Goal: Task Accomplishment & Management: Manage account settings

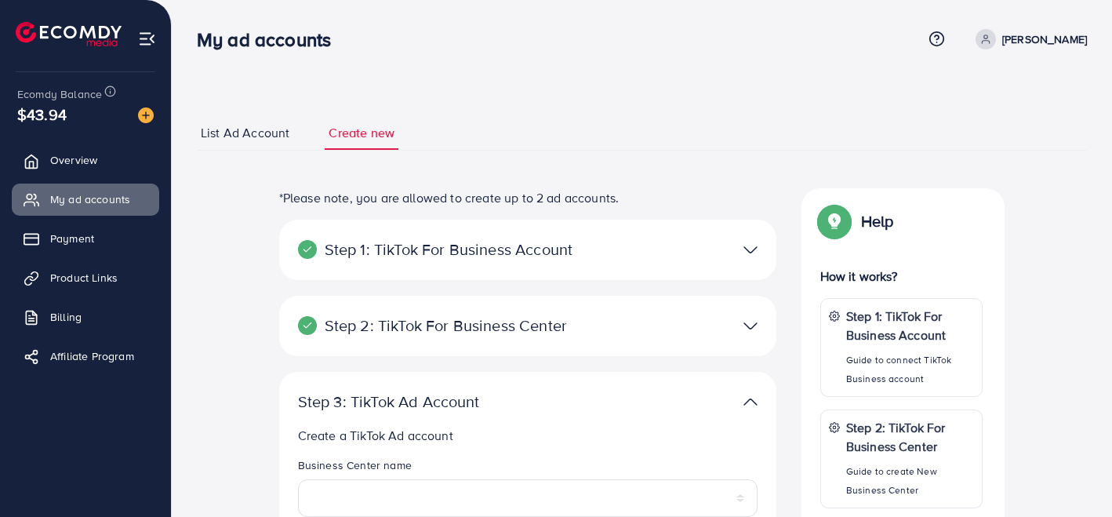
select select
click at [236, 328] on div "**********" at bounding box center [641, 520] width 915 height 665
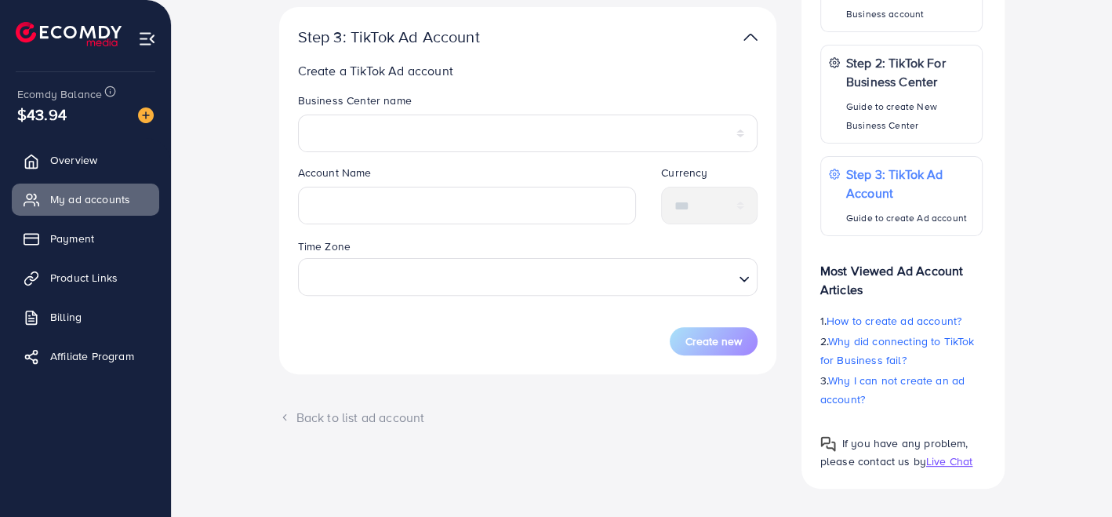
scroll to position [378, 0]
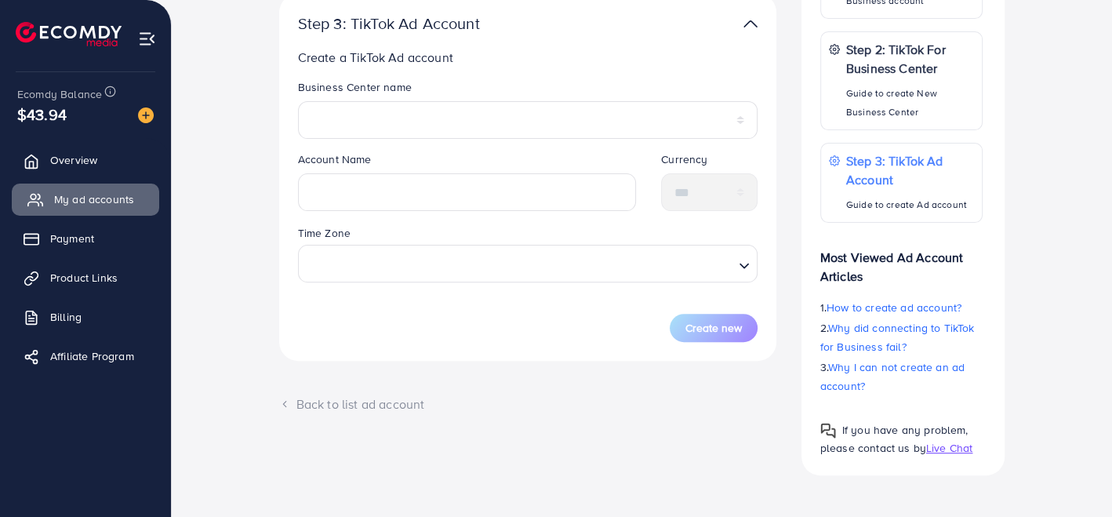
click at [94, 195] on span "My ad accounts" at bounding box center [94, 199] width 80 height 16
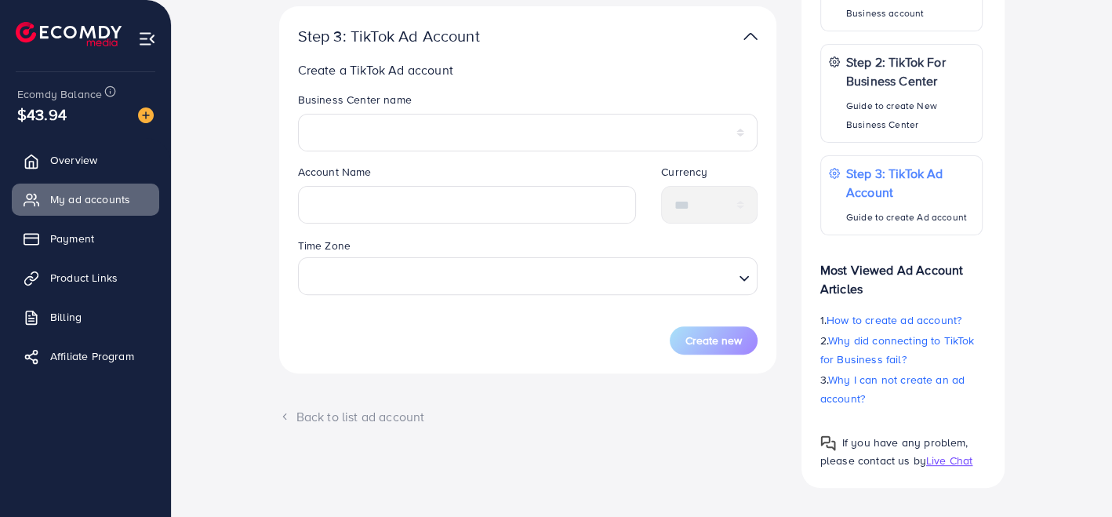
scroll to position [378, 0]
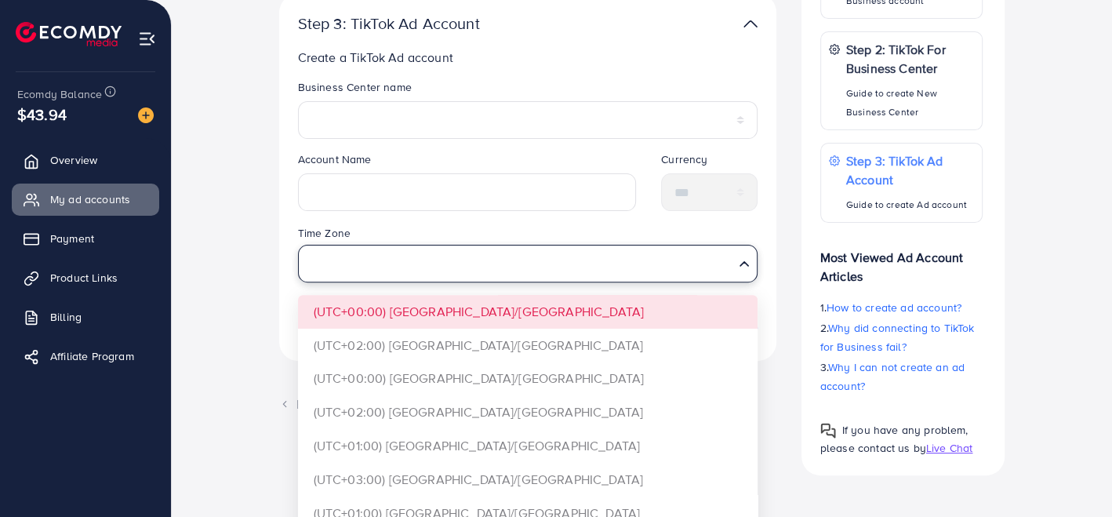
click at [393, 265] on input "Search for option" at bounding box center [518, 263] width 427 height 29
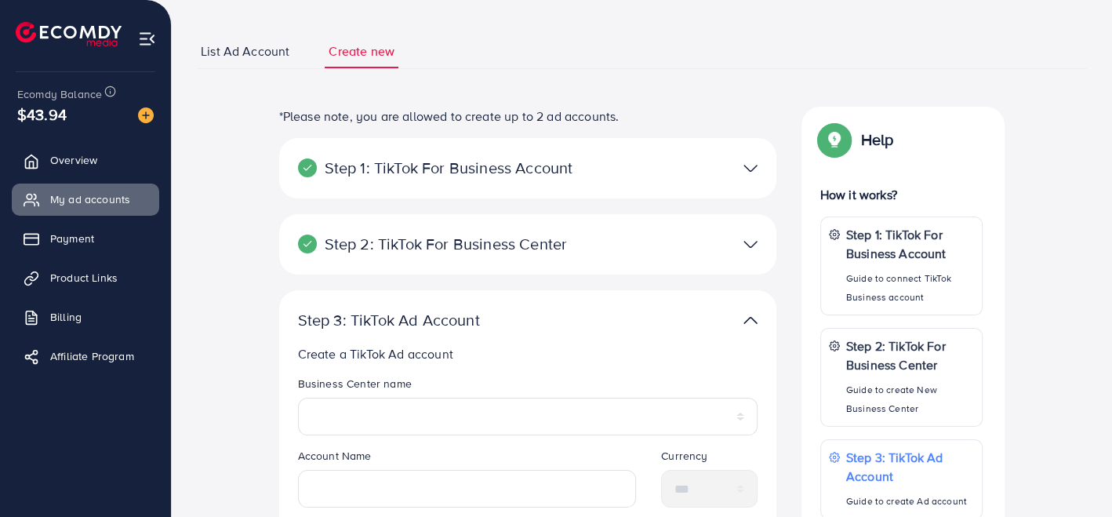
scroll to position [0, 0]
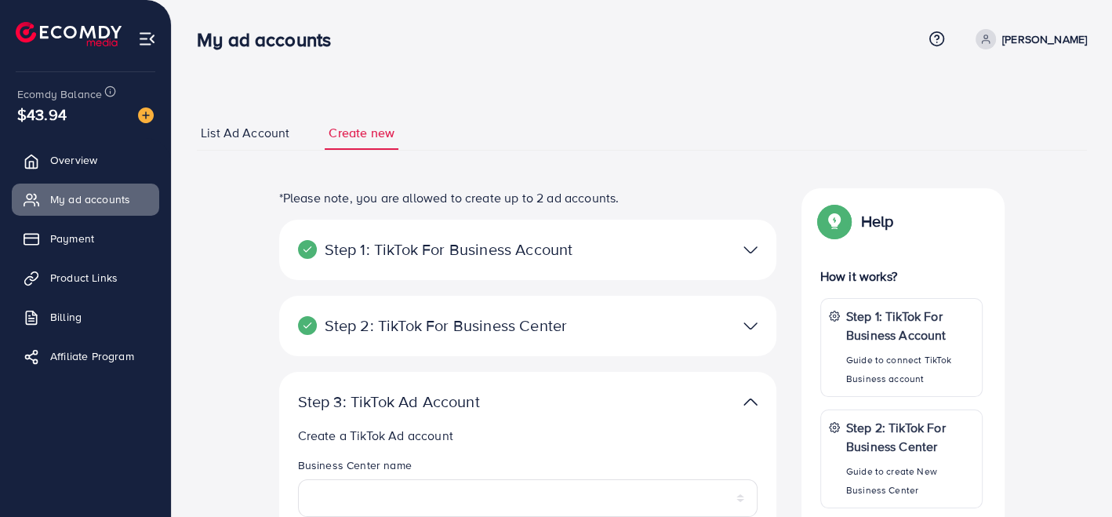
click at [237, 128] on span "List Ad Account" at bounding box center [245, 133] width 89 height 18
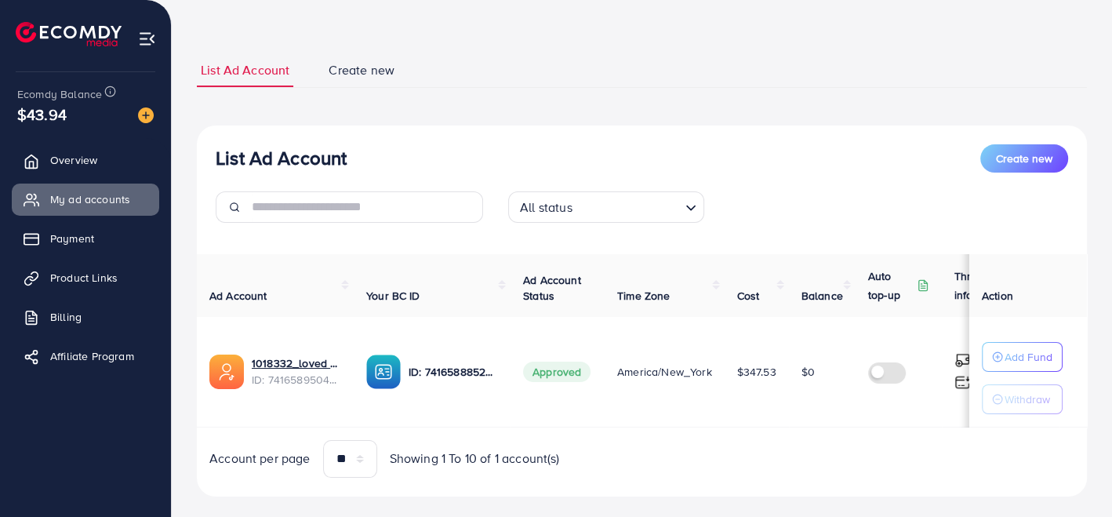
scroll to position [87, 0]
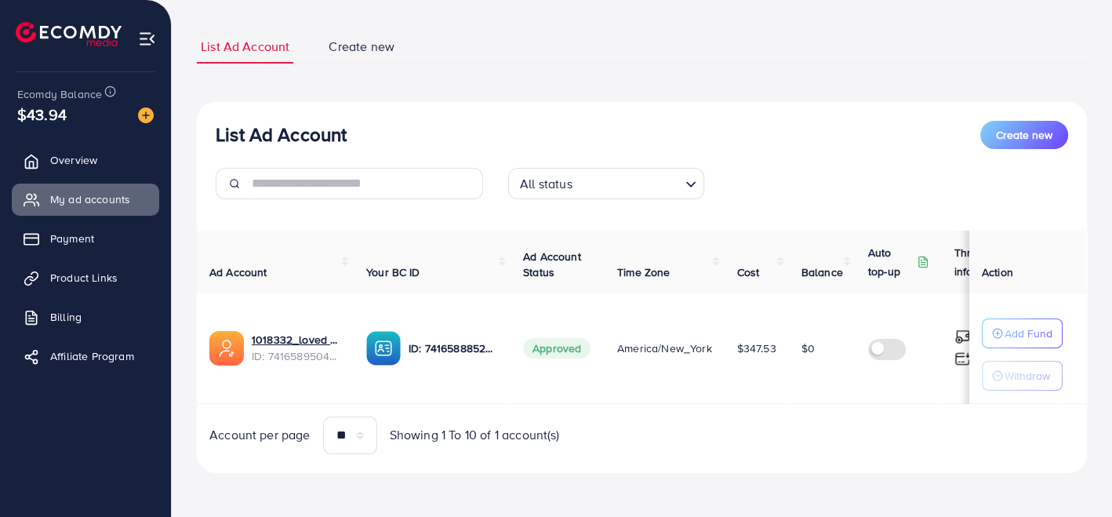
drag, startPoint x: 571, startPoint y: 400, endPoint x: 851, endPoint y: 393, distance: 280.0
click at [851, 393] on tr "1018332_loved ones_1726809327971 ID: 7416589504976388097 ID: 741658885237194752…" at bounding box center [687, 348] width 980 height 111
click at [851, 393] on td "$0" at bounding box center [822, 348] width 67 height 111
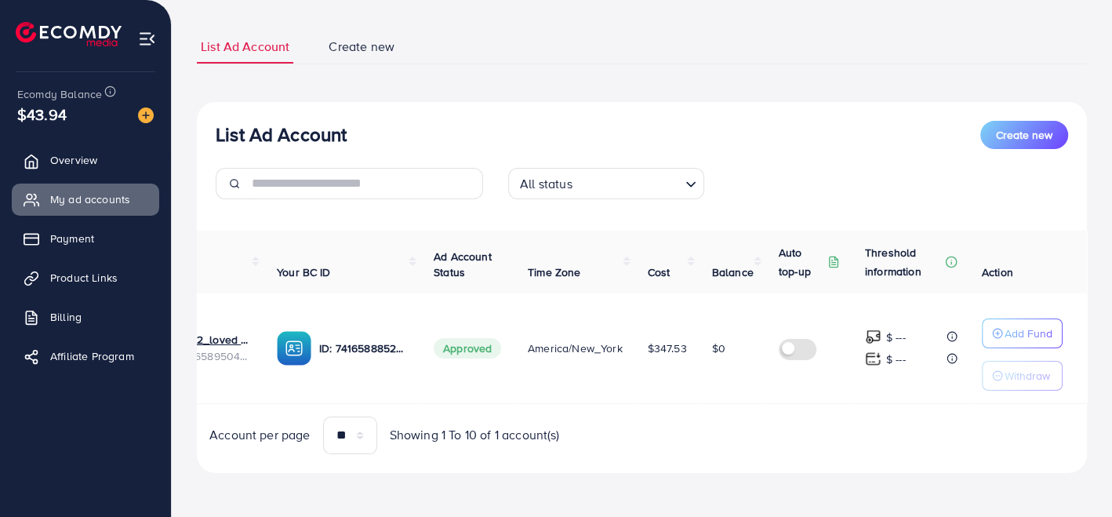
drag, startPoint x: 434, startPoint y: 397, endPoint x: 267, endPoint y: 361, distance: 170.2
click at [267, 361] on tr "1018332_loved ones_1726809327971 ID: 7416589504976388097 ID: 741658885237194752…" at bounding box center [597, 348] width 980 height 111
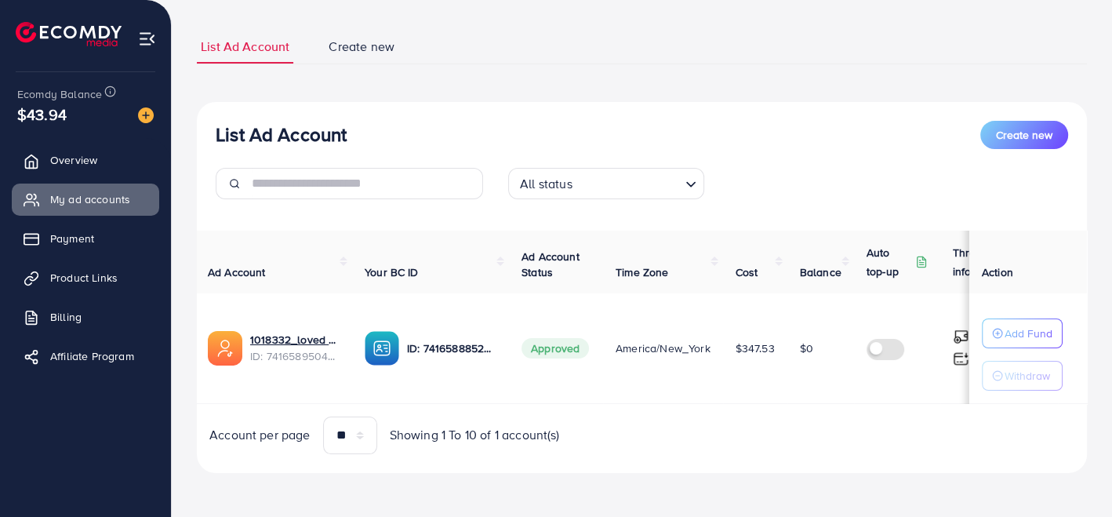
scroll to position [0, 0]
click at [637, 460] on div "List Ad Account Create new All status Loading... Ad Account Your BC ID Ad Accou…" at bounding box center [642, 287] width 890 height 371
click at [542, 482] on div "List Ad Account Create new List Ad Account Create new All status Loading... Ad …" at bounding box center [642, 251] width 890 height 481
click at [680, 31] on ul "List Ad Account Create new" at bounding box center [642, 47] width 890 height 34
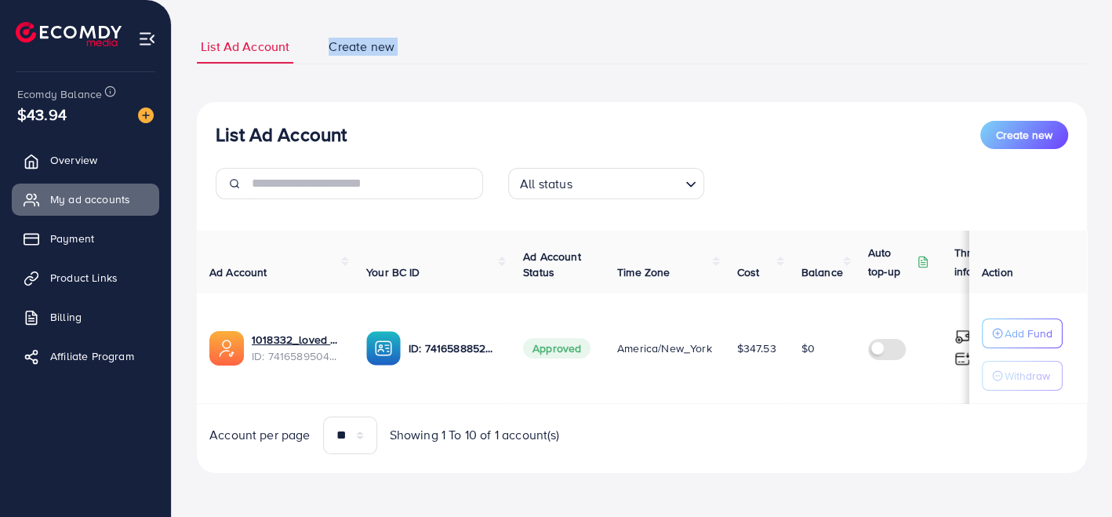
click at [680, 31] on ul "List Ad Account Create new" at bounding box center [642, 47] width 890 height 34
click at [775, 33] on ul "List Ad Account Create new" at bounding box center [642, 47] width 890 height 34
